Goal: Task Accomplishment & Management: Manage account settings

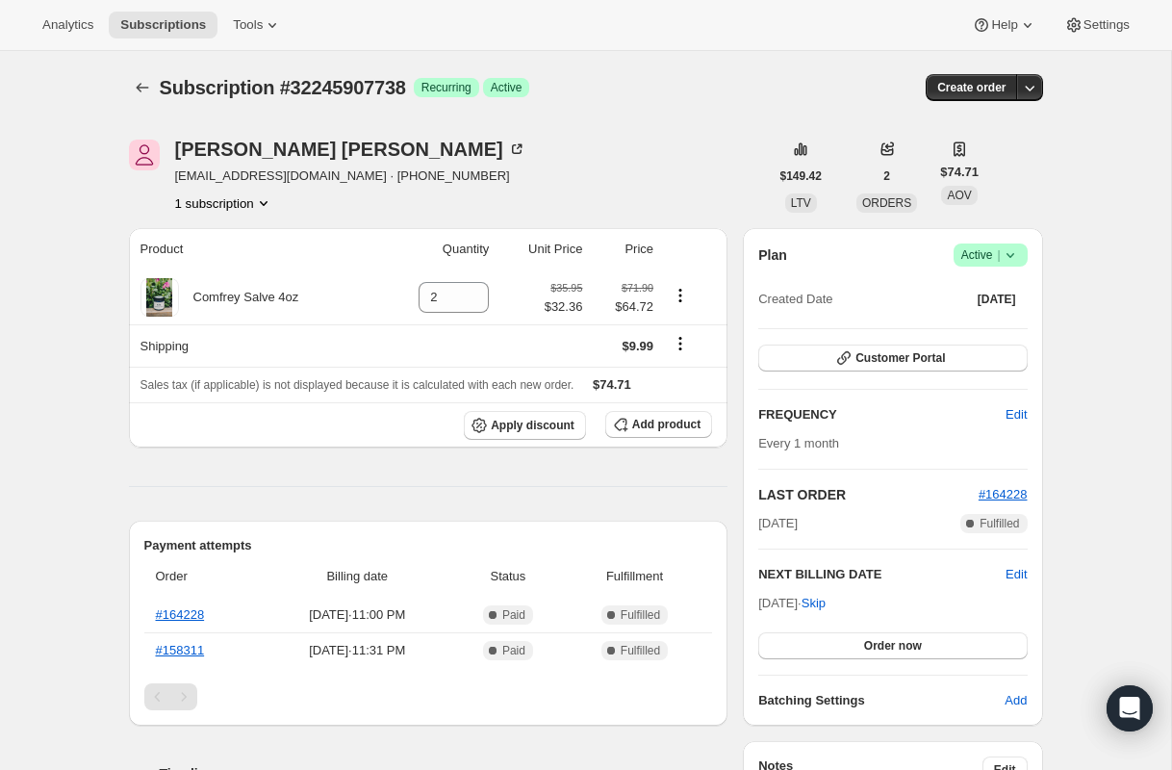
click at [983, 257] on span "Active |" at bounding box center [991, 254] width 59 height 19
click at [987, 323] on span "Cancel subscription" at bounding box center [985, 326] width 109 height 14
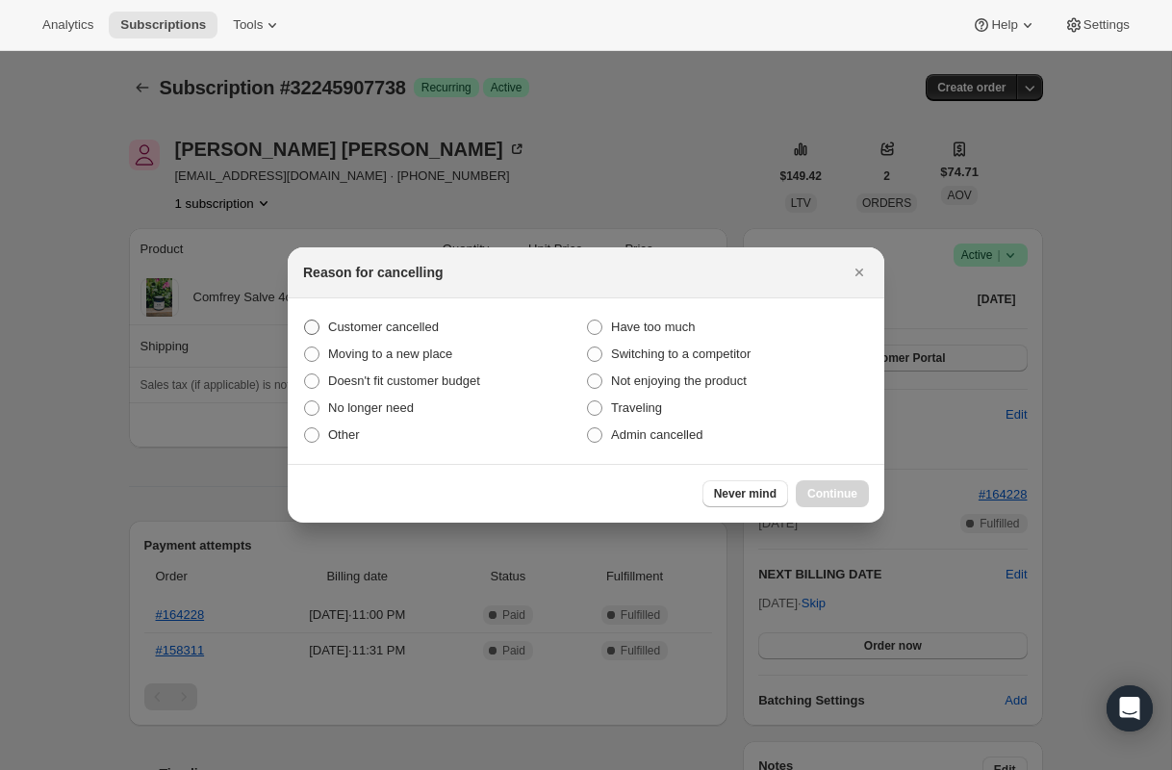
click at [396, 322] on span "Customer cancelled" at bounding box center [383, 327] width 111 height 14
click at [305, 321] on input "Customer cancelled" at bounding box center [304, 320] width 1 height 1
radio input "true"
click at [834, 493] on span "Continue" at bounding box center [833, 493] width 50 height 15
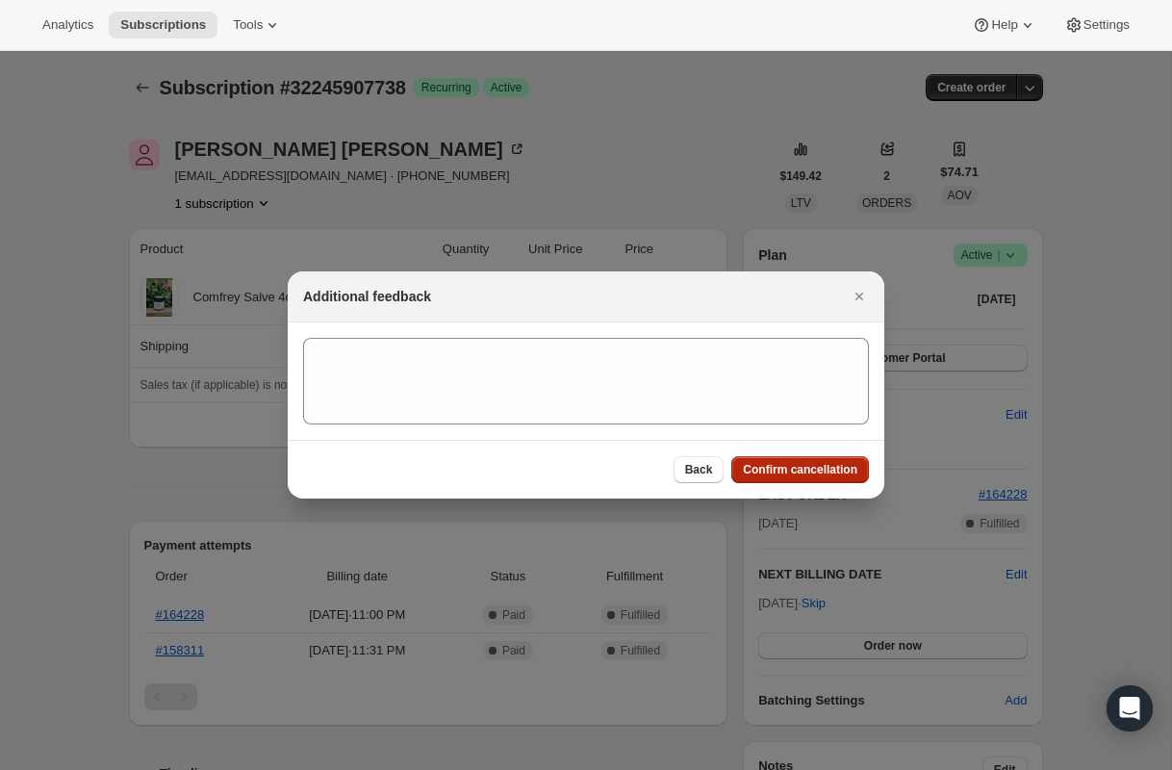
click at [824, 456] on button "Confirm cancellation" at bounding box center [801, 469] width 138 height 27
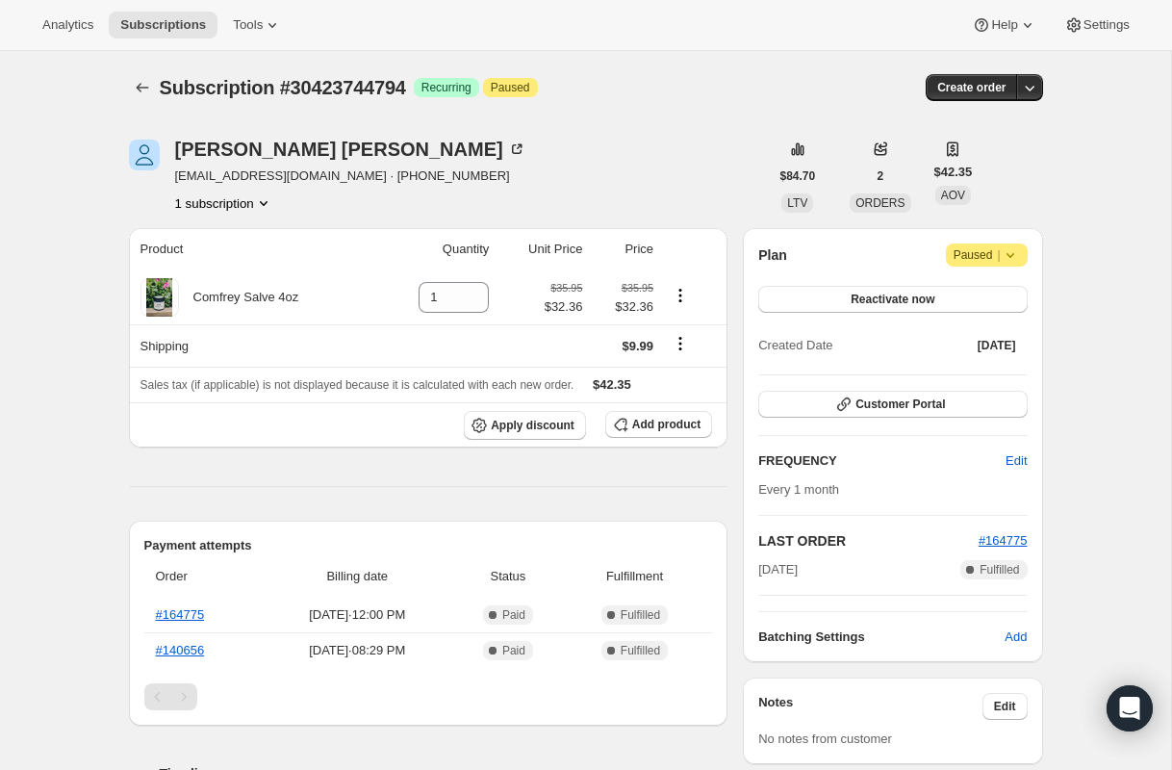
click at [968, 254] on span "Paused |" at bounding box center [987, 254] width 66 height 19
click at [899, 224] on div "Naomi Woodward omis7girls@yahoo.com · +18653567022 1 subscription $84.70 LTV 2 …" at bounding box center [579, 775] width 930 height 1332
click at [913, 407] on span "Customer Portal" at bounding box center [901, 404] width 90 height 15
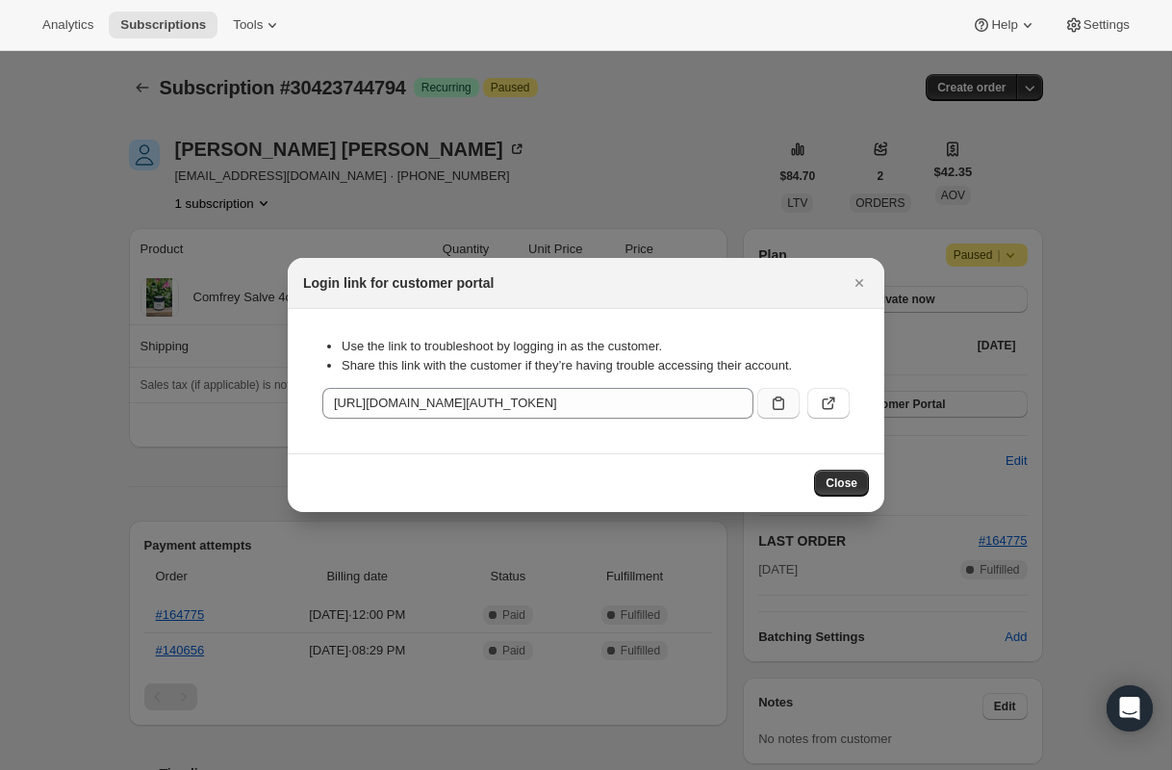
click at [788, 399] on button ":rbt:" at bounding box center [779, 403] width 42 height 31
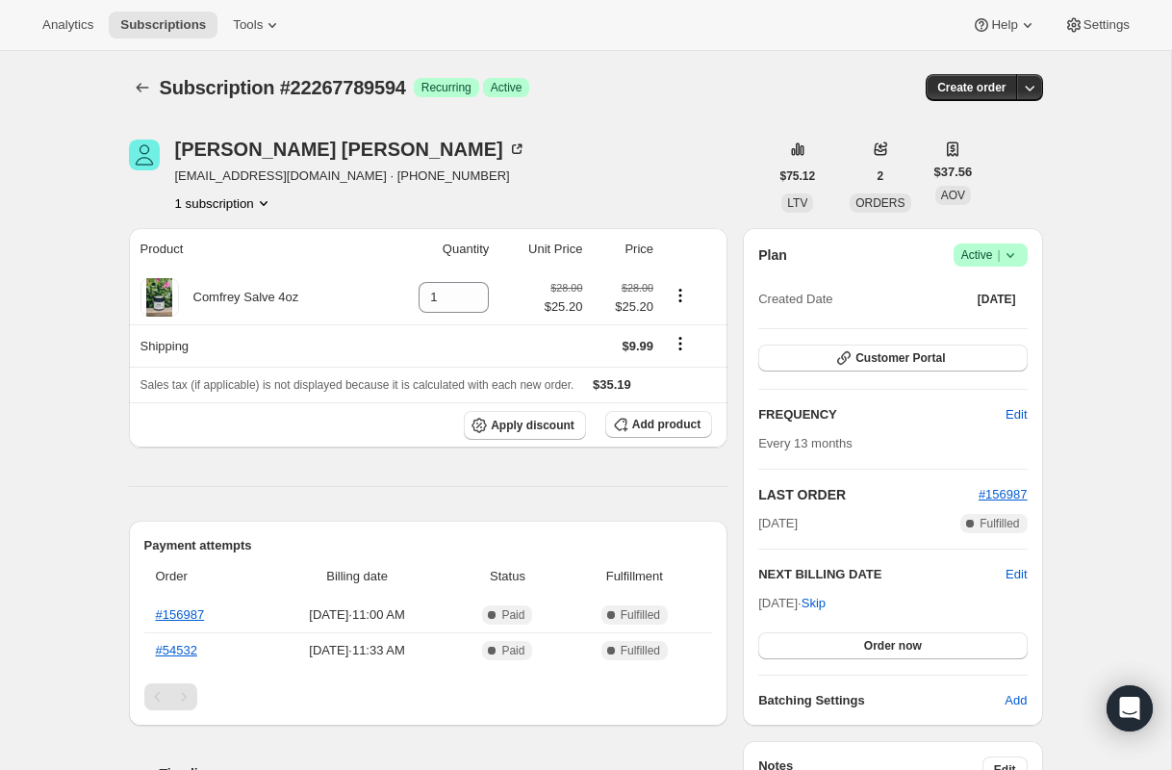
click at [1015, 252] on icon at bounding box center [1010, 254] width 19 height 19
click at [1041, 374] on div "Plan Success Active | Created Date Jun 20, 2024 Customer Portal FREQUENCY Edit …" at bounding box center [892, 477] width 299 height 498
click at [981, 342] on div "Plan Success Active | Created Date Jun 20, 2024 Customer Portal FREQUENCY Edit …" at bounding box center [893, 477] width 269 height 467
click at [975, 356] on button "Customer Portal" at bounding box center [893, 358] width 269 height 27
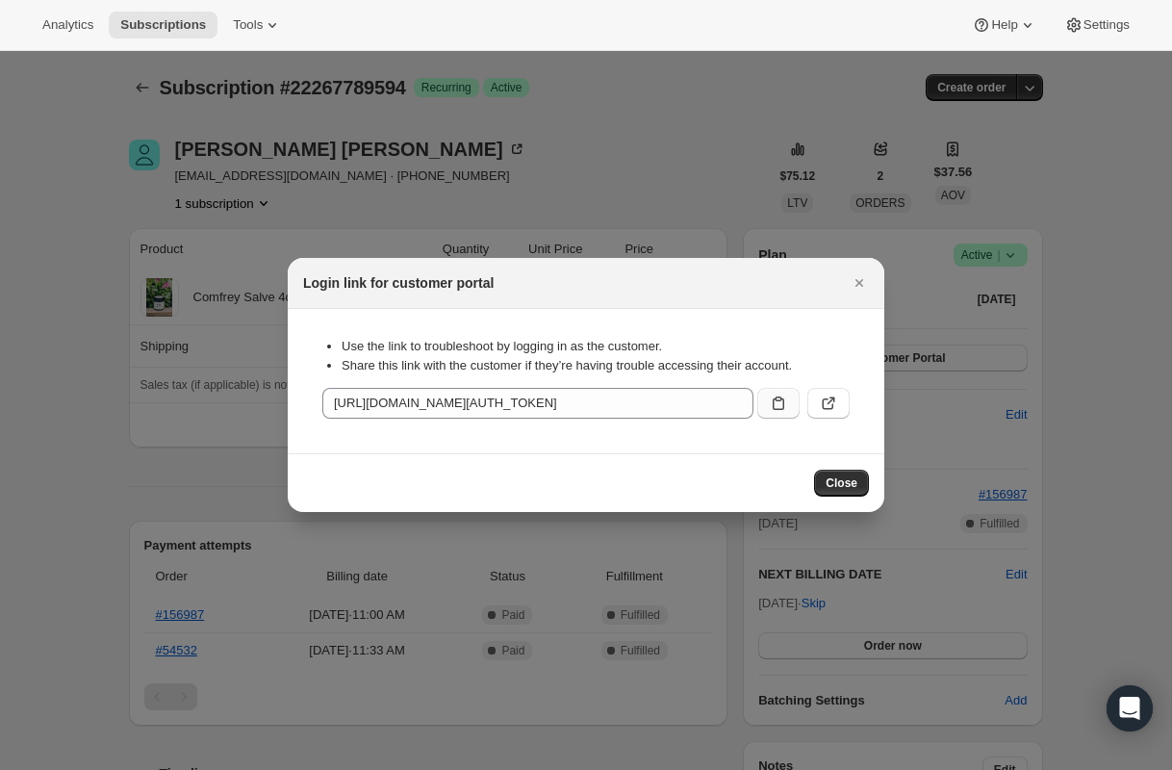
click at [781, 409] on icon ":rc0:" at bounding box center [779, 403] width 12 height 13
click at [776, 396] on icon ":rc0:" at bounding box center [778, 403] width 19 height 19
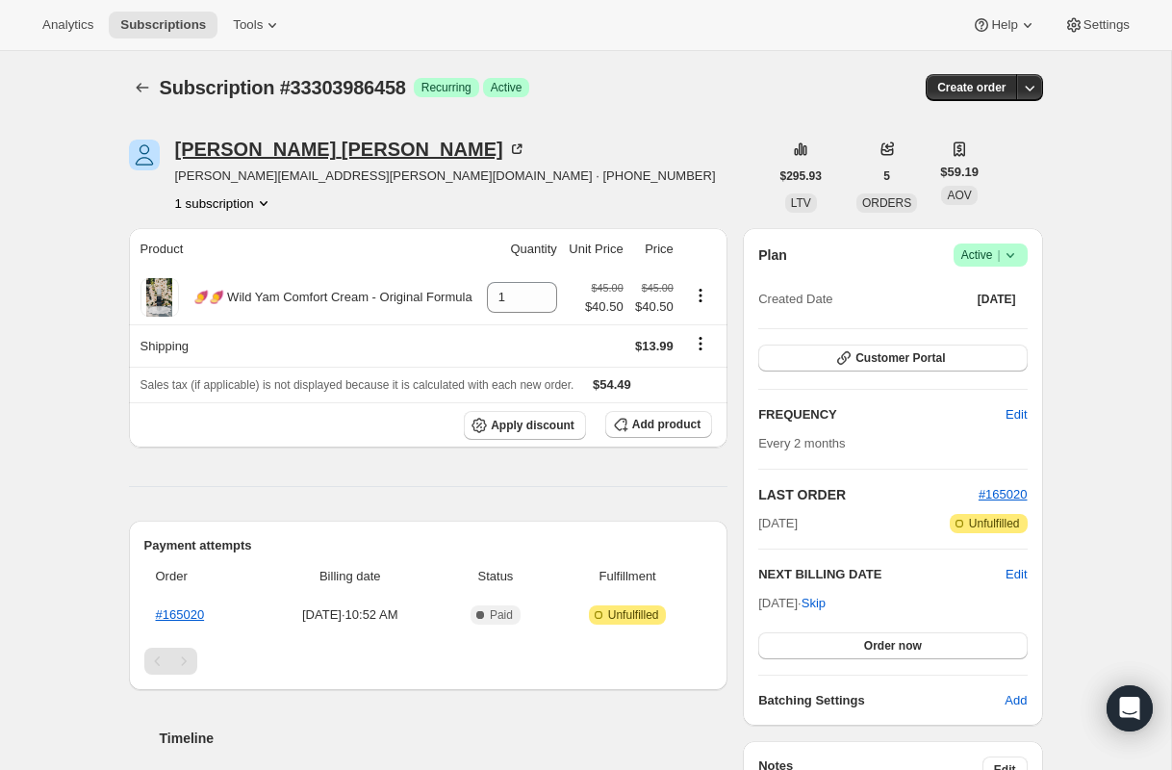
click at [206, 156] on div "[PERSON_NAME]" at bounding box center [350, 149] width 351 height 19
